Goal: Find specific page/section: Find specific page/section

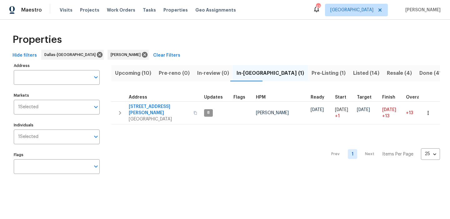
click at [132, 71] on span "Upcoming (10)" at bounding box center [133, 73] width 36 height 9
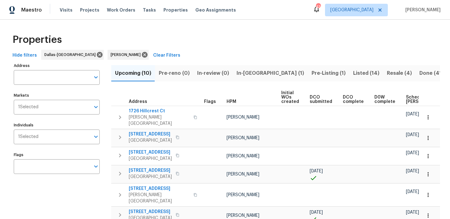
click at [404, 93] on th "Scheduled [PERSON_NAME]" at bounding box center [427, 97] width 46 height 17
click at [406, 96] on span "Scheduled [PERSON_NAME]" at bounding box center [423, 99] width 35 height 9
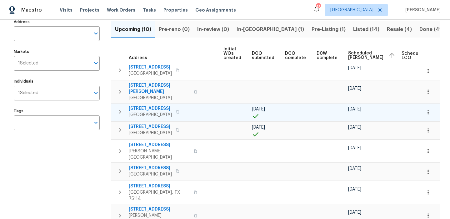
scroll to position [0, 76]
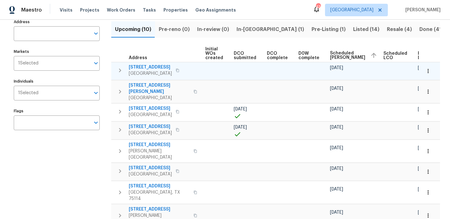
click at [428, 71] on icon "button" at bounding box center [428, 71] width 1 height 4
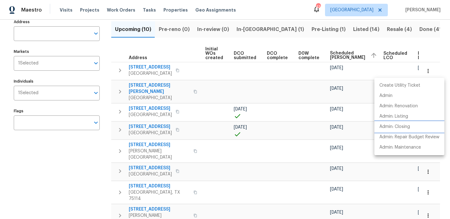
click at [390, 127] on p "Admin: Closing" at bounding box center [395, 127] width 31 height 7
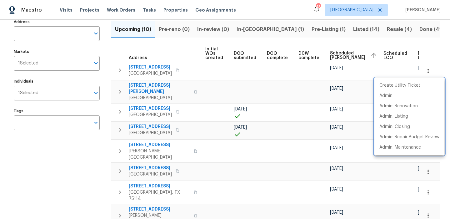
click at [300, 80] on div at bounding box center [225, 109] width 450 height 219
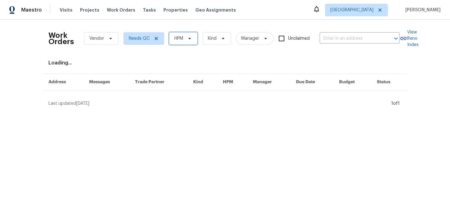
click at [189, 38] on icon at bounding box center [189, 38] width 5 height 5
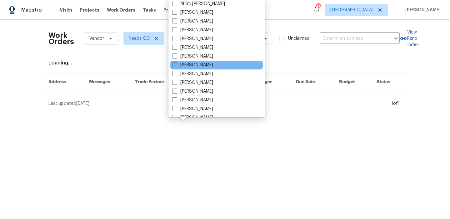
scroll to position [30, 0]
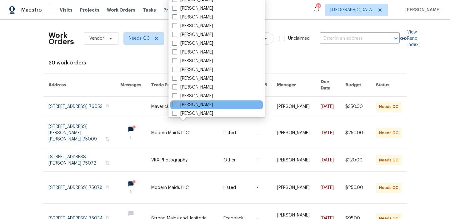
click at [201, 103] on label "[PERSON_NAME]" at bounding box center [192, 105] width 41 height 6
click at [176, 103] on input "[PERSON_NAME]" at bounding box center [174, 104] width 4 height 4
checkbox input "true"
